Goal: Task Accomplishment & Management: Use online tool/utility

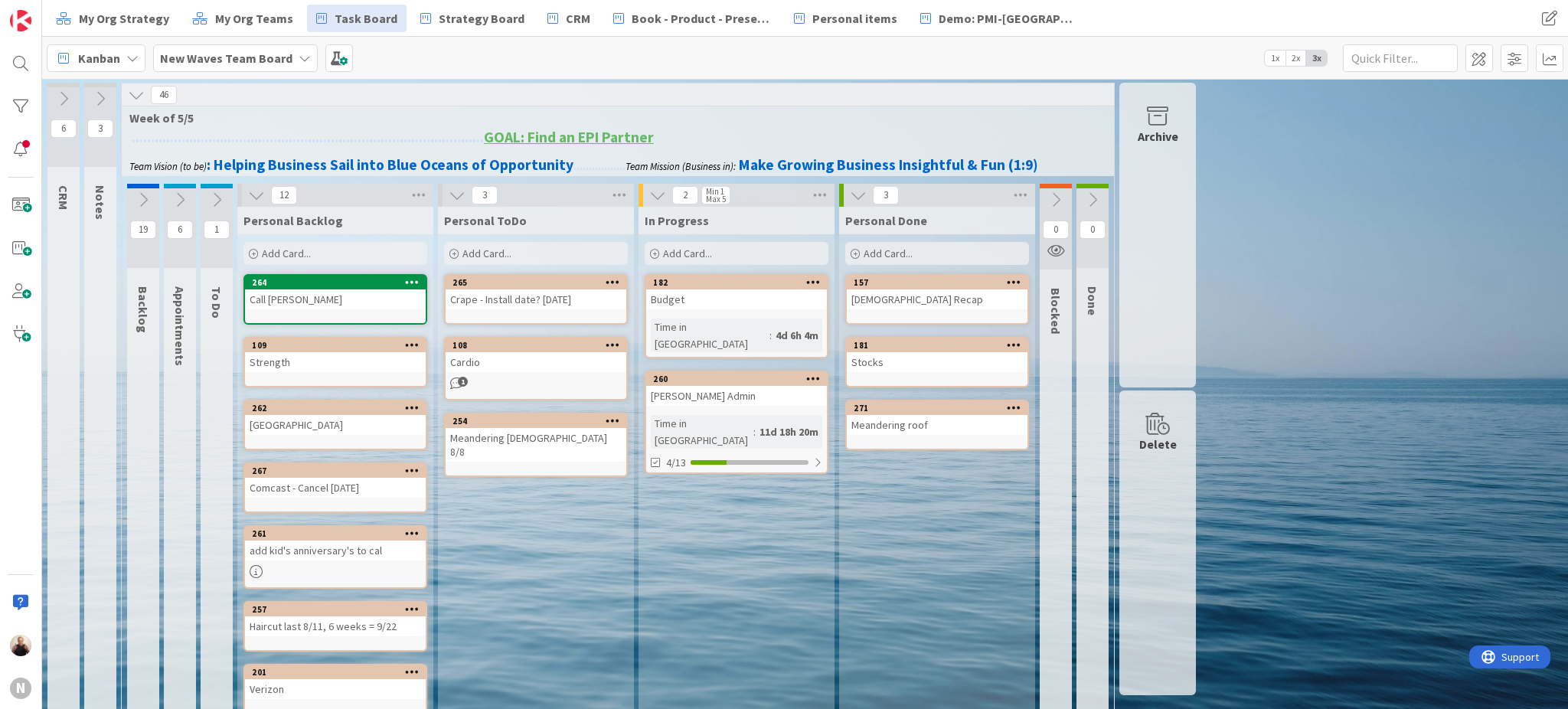
click at [734, 386] on div "[PERSON_NAME] Admin" at bounding box center [736, 396] width 181 height 20
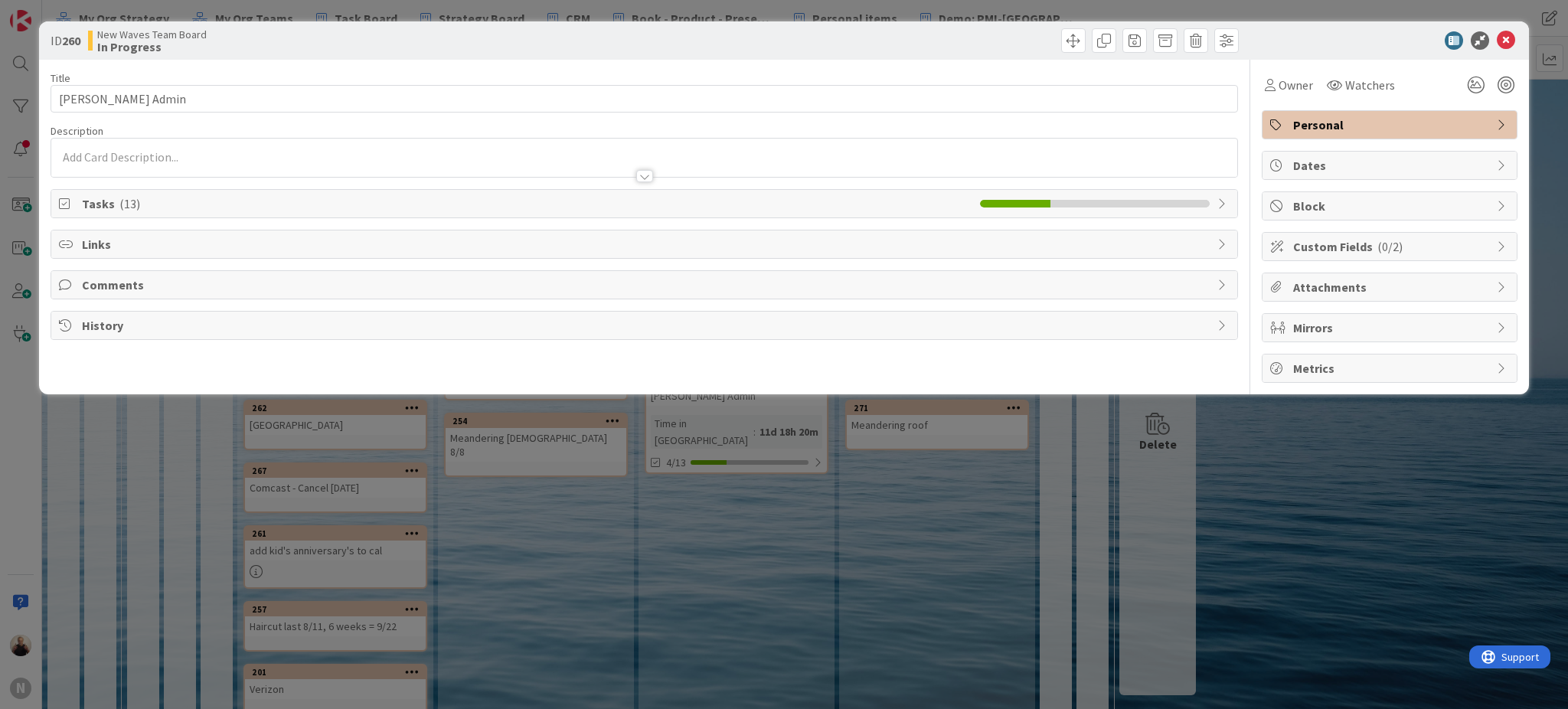
click at [81, 196] on div "Tasks ( 13 )" at bounding box center [644, 204] width 1186 height 28
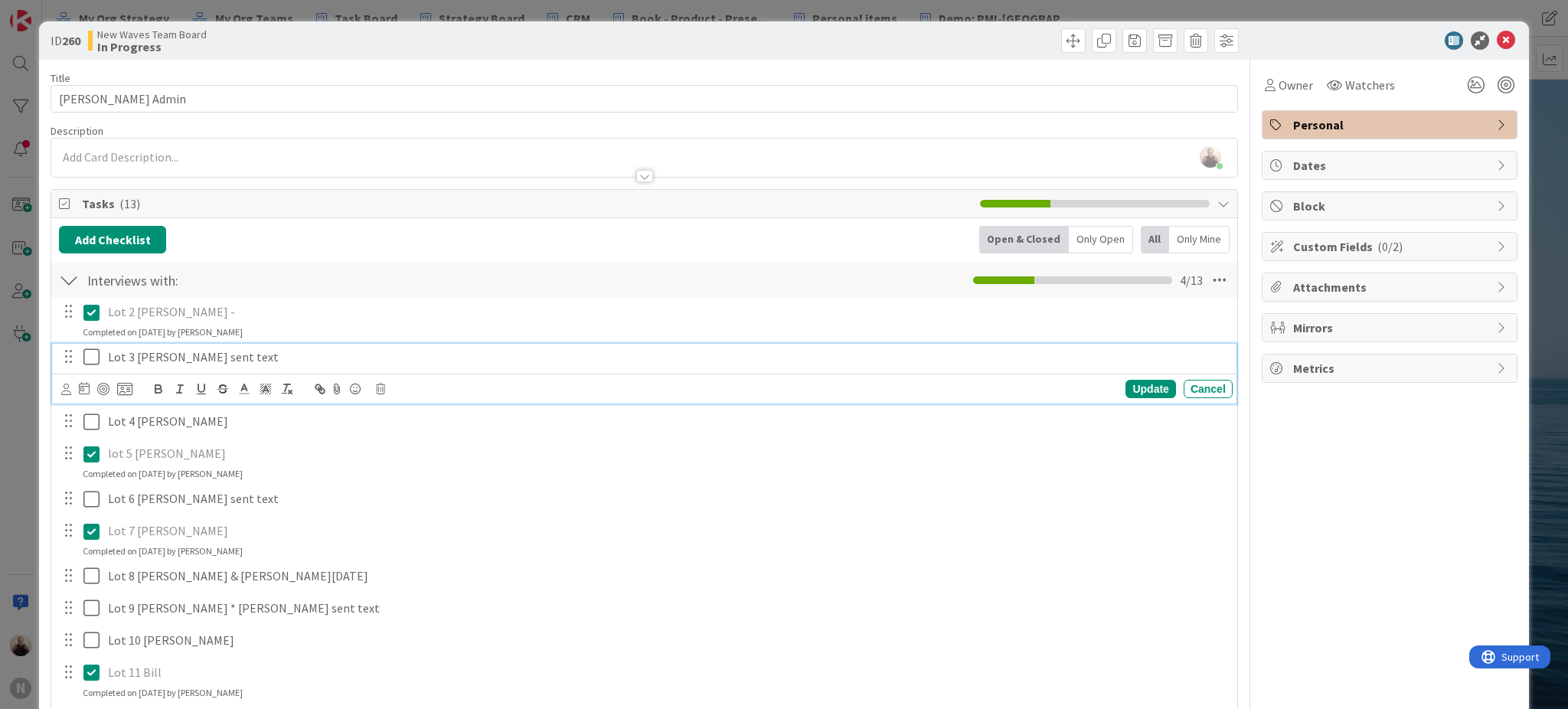
click at [86, 360] on icon at bounding box center [92, 357] width 16 height 19
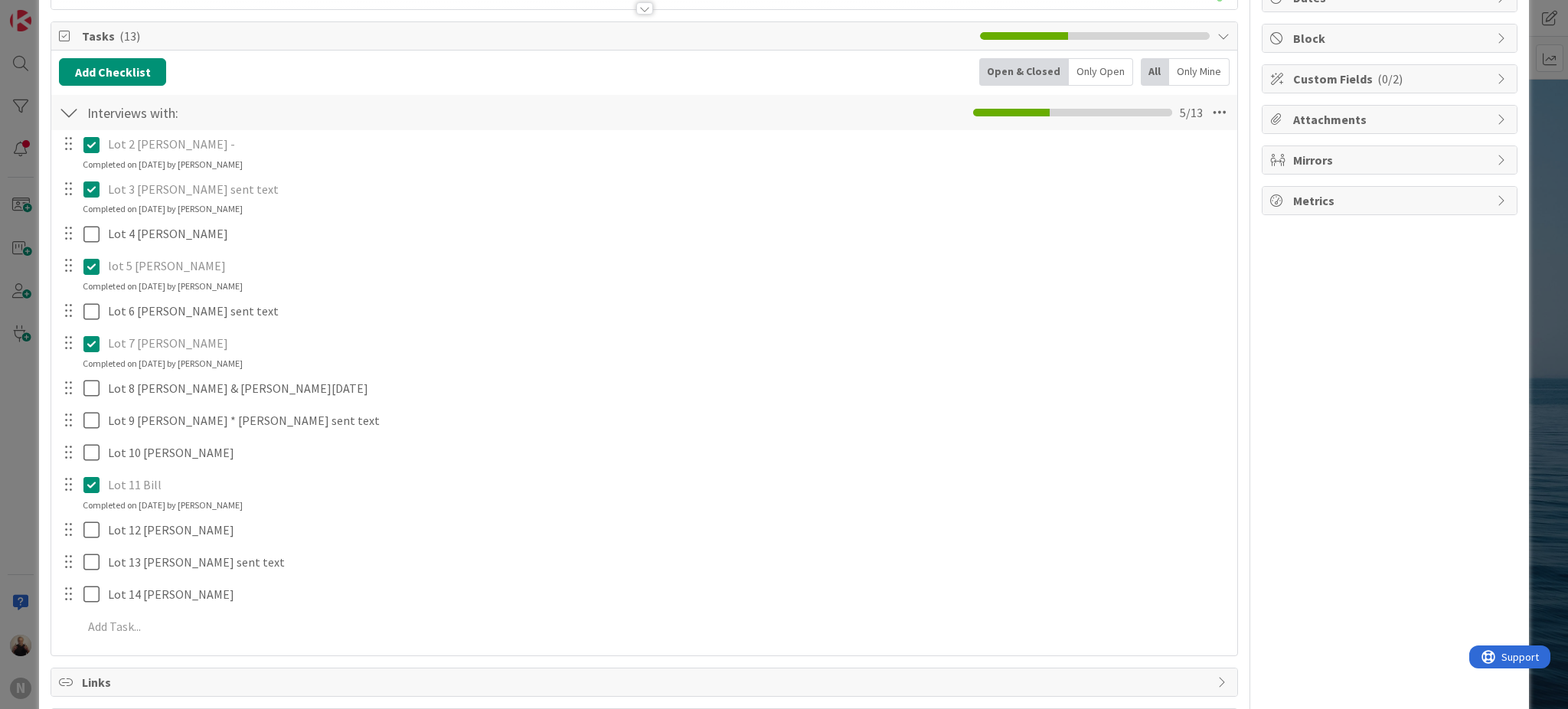
scroll to position [203, 0]
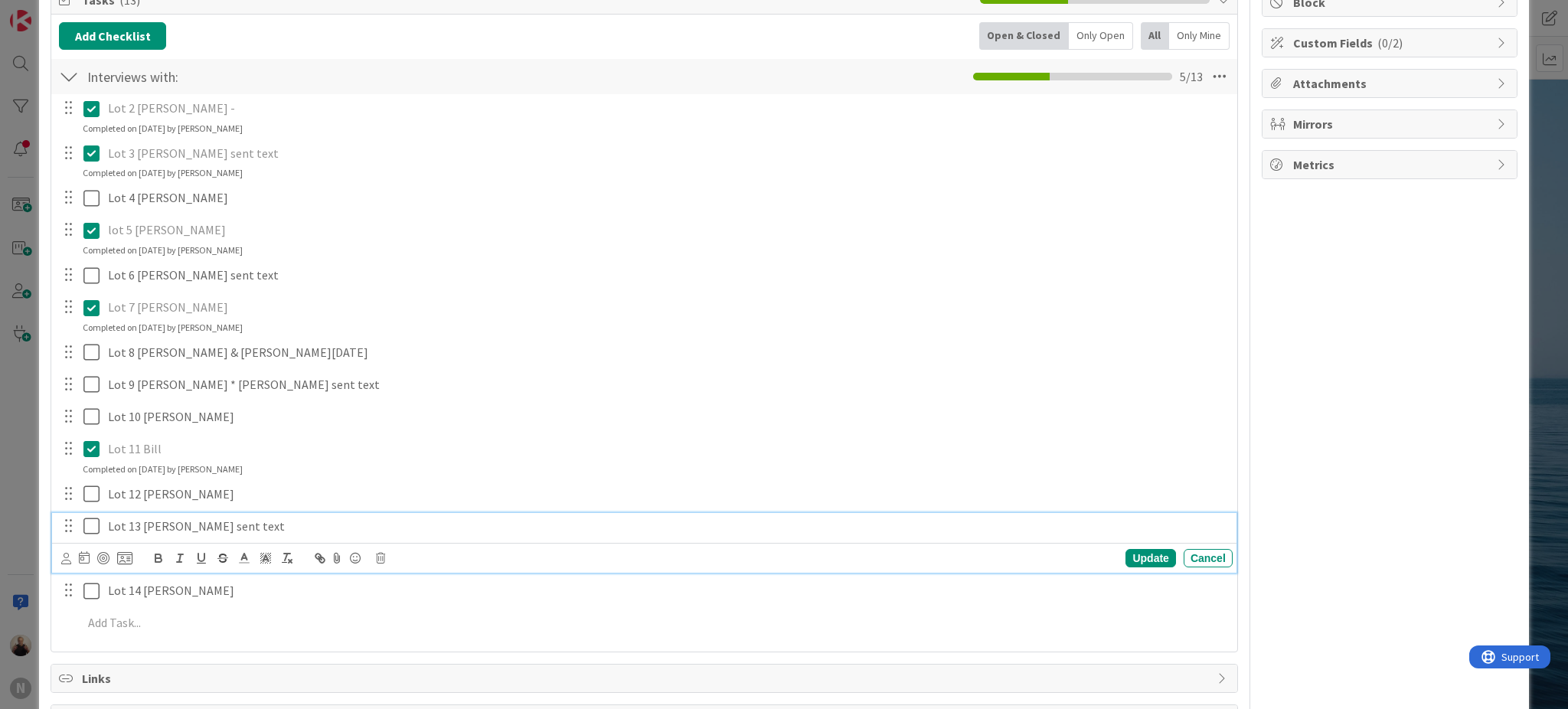
click at [229, 523] on p "Lot 13 [PERSON_NAME] sent text" at bounding box center [667, 527] width 1119 height 18
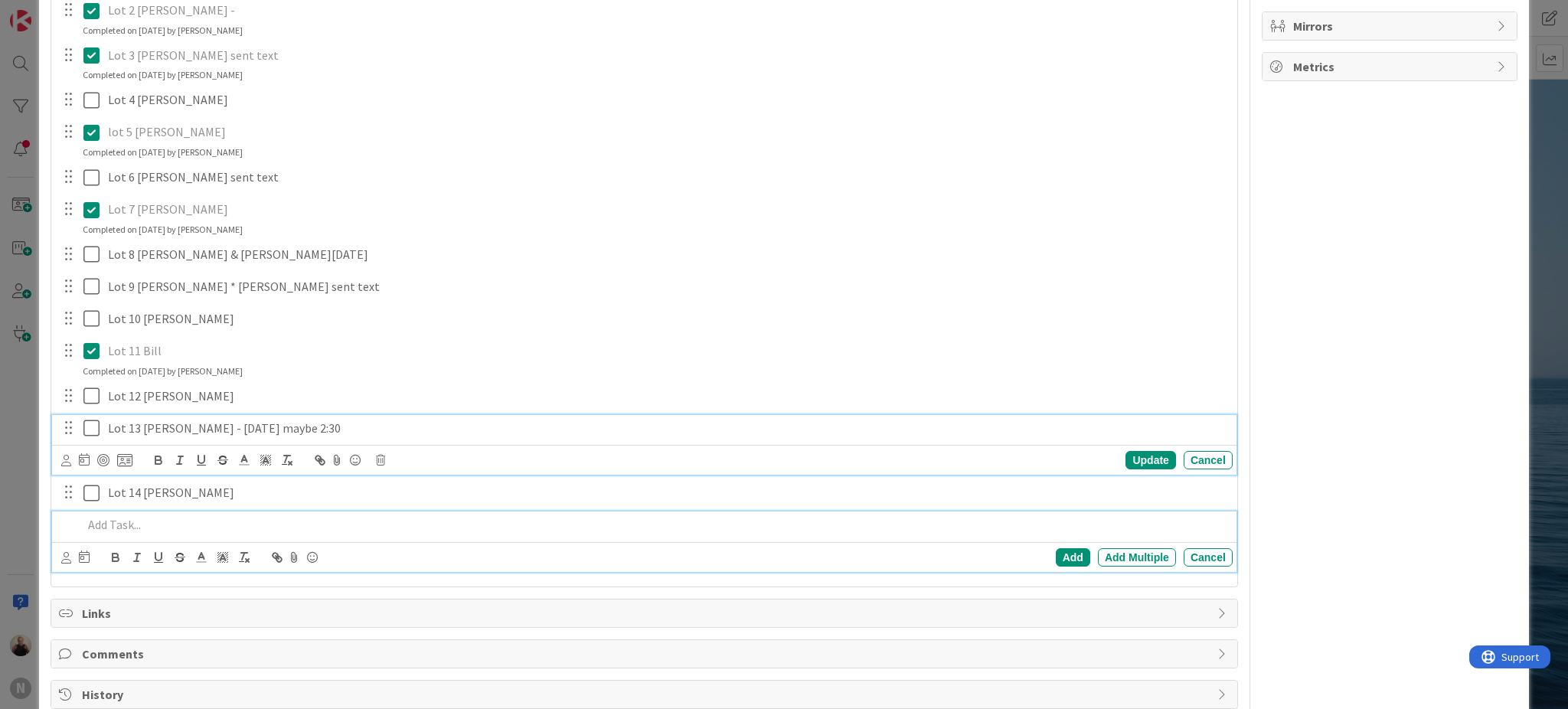
click at [312, 521] on p at bounding box center [655, 525] width 1144 height 18
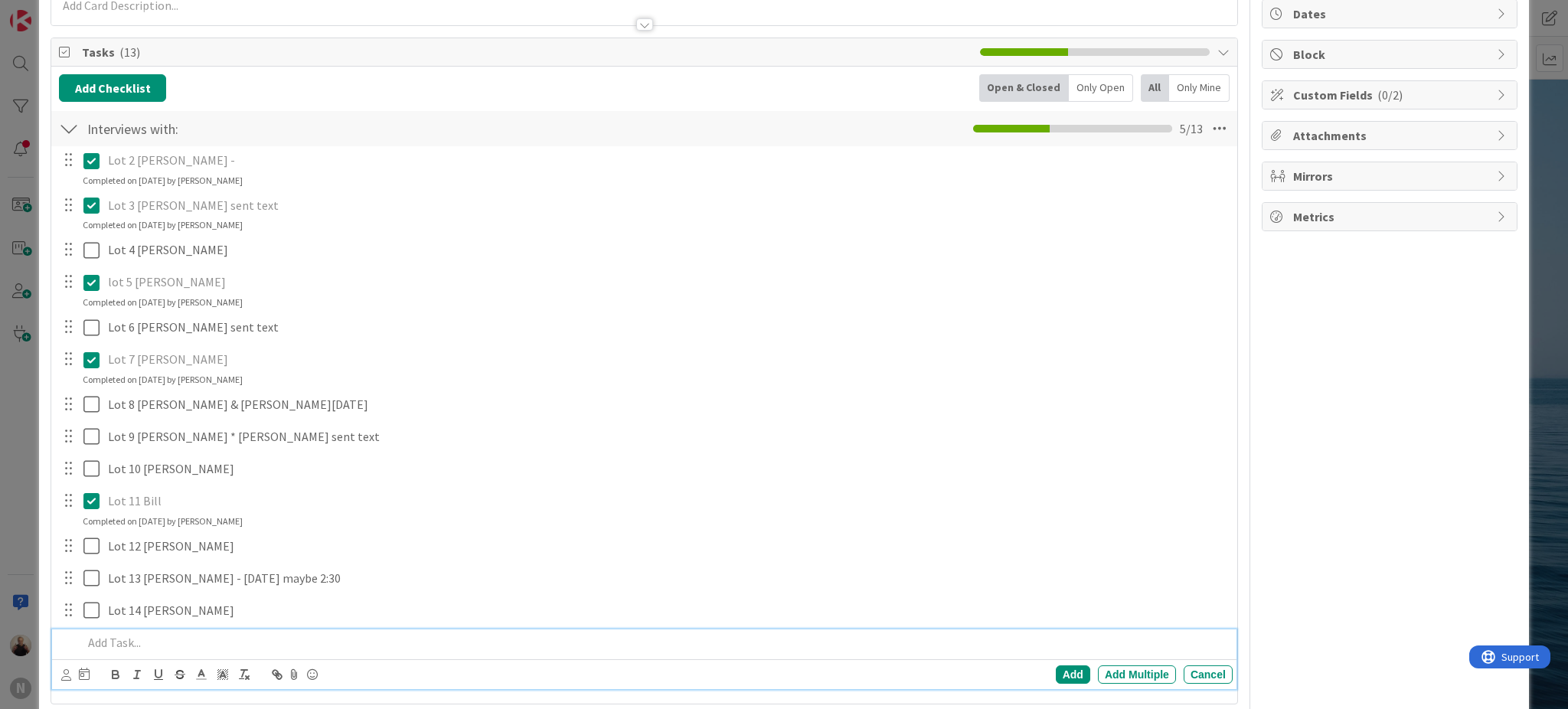
scroll to position [64, 0]
